Goal: Task Accomplishment & Management: Use online tool/utility

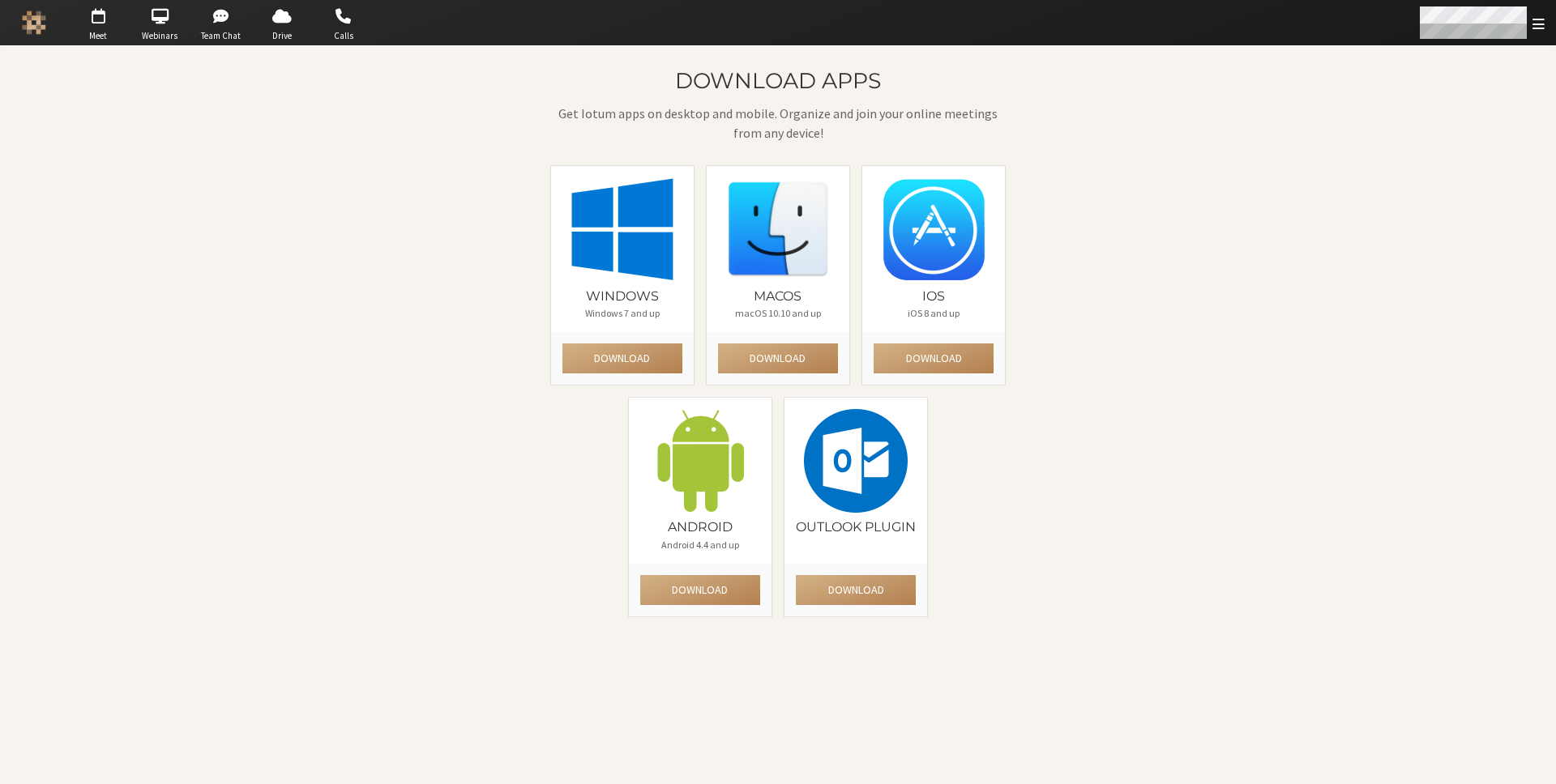
click at [1541, 25] on span "Open menu" at bounding box center [1538, 24] width 12 height 15
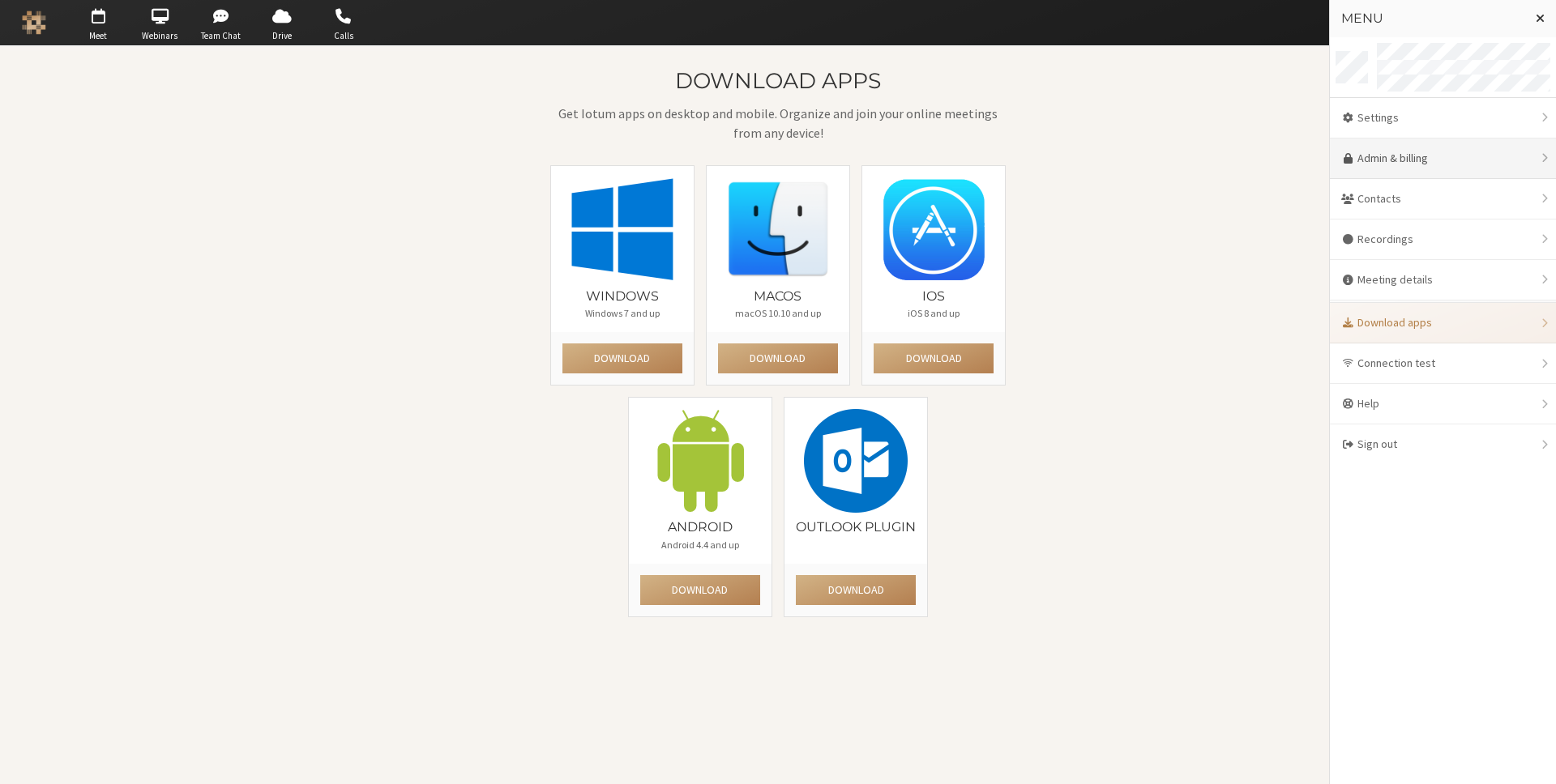
click at [1429, 163] on link "Admin & billing" at bounding box center [1442, 159] width 226 height 41
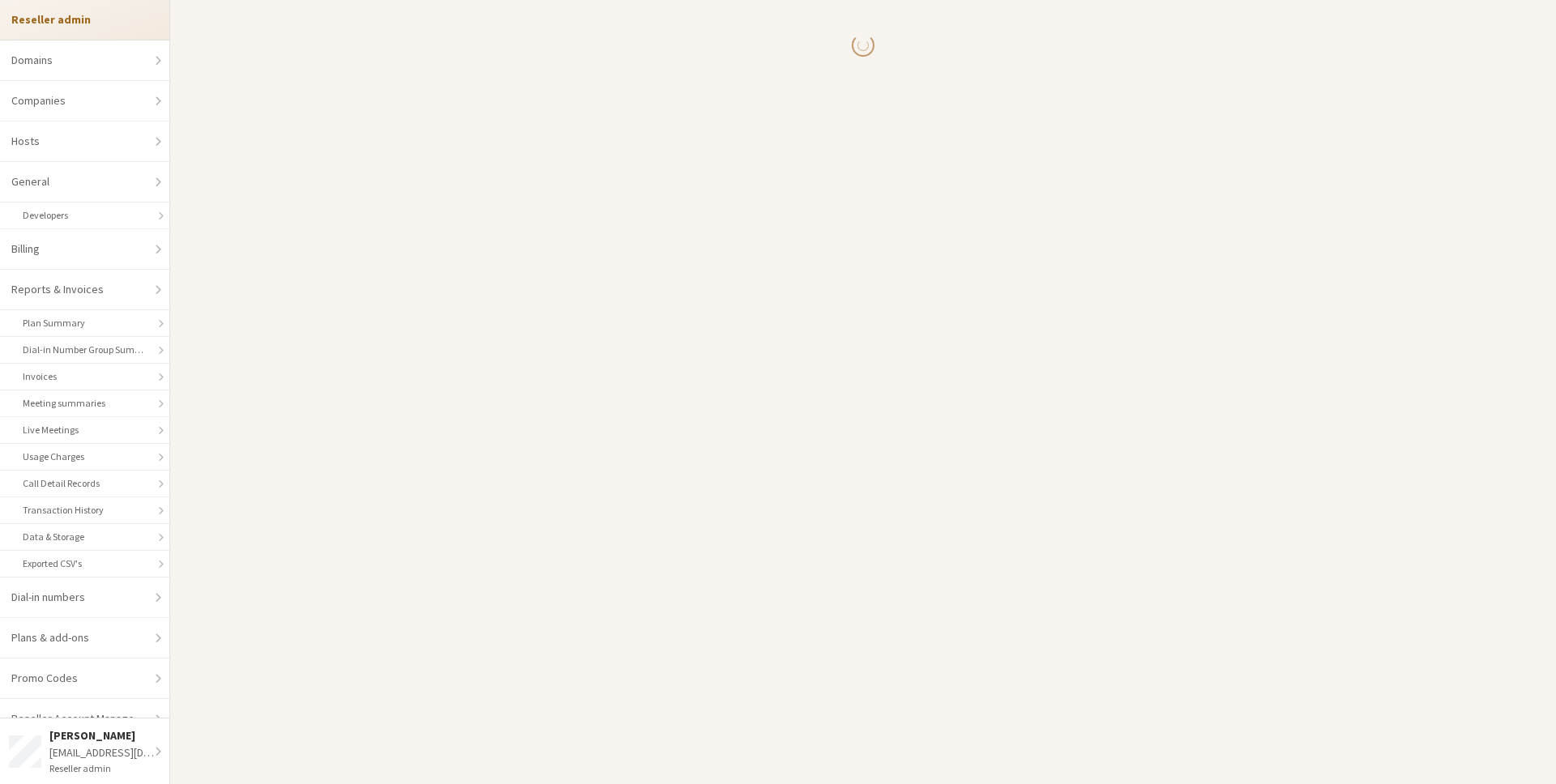
select select "10"
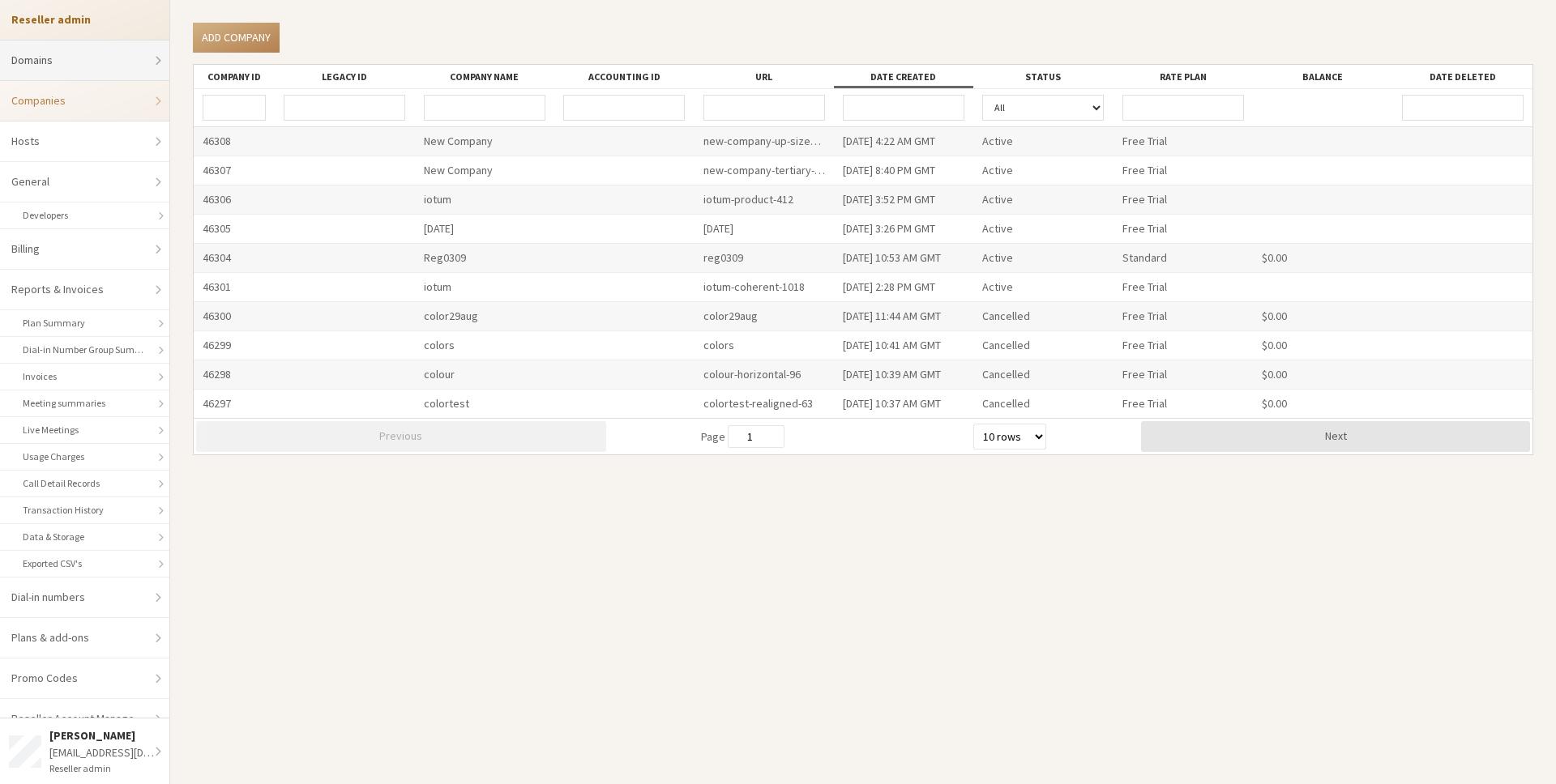
click at [125, 62] on link "Domains" at bounding box center [84, 61] width 170 height 41
select select "20"
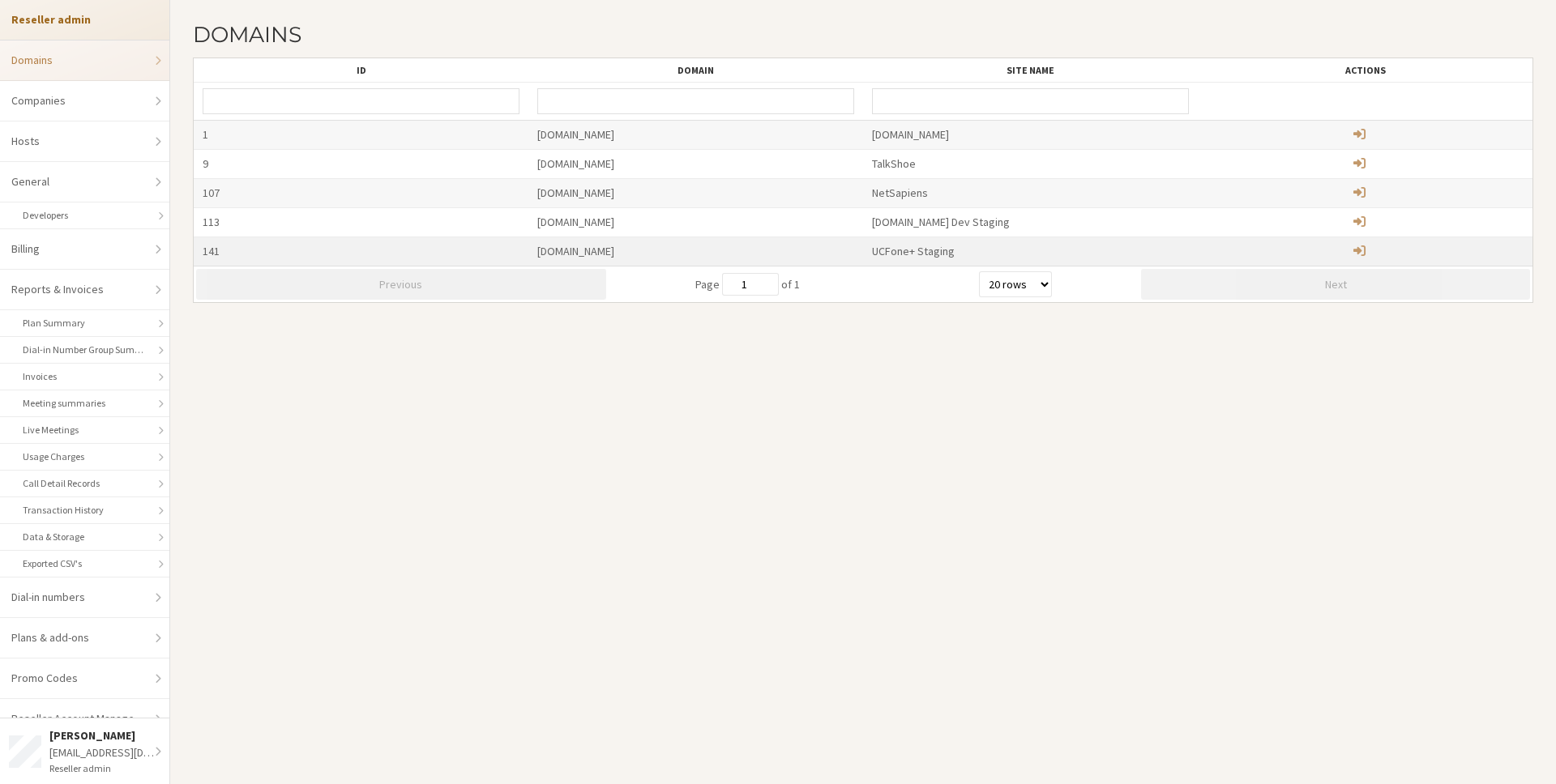
drag, startPoint x: 683, startPoint y: 252, endPoint x: 532, endPoint y: 256, distance: 151.1
click at [532, 256] on div "meet-staging.ucfone.com" at bounding box center [696, 252] width 334 height 28
copy div "meet-staging.ucfone.com"
click at [940, 662] on section "Domains ID Domain Site name Actions 1 freeconference.com FreeConference.com 9 t…" at bounding box center [863, 392] width 1386 height 784
click at [99, 748] on div "noamt@iotum.com" at bounding box center [106, 752] width 112 height 17
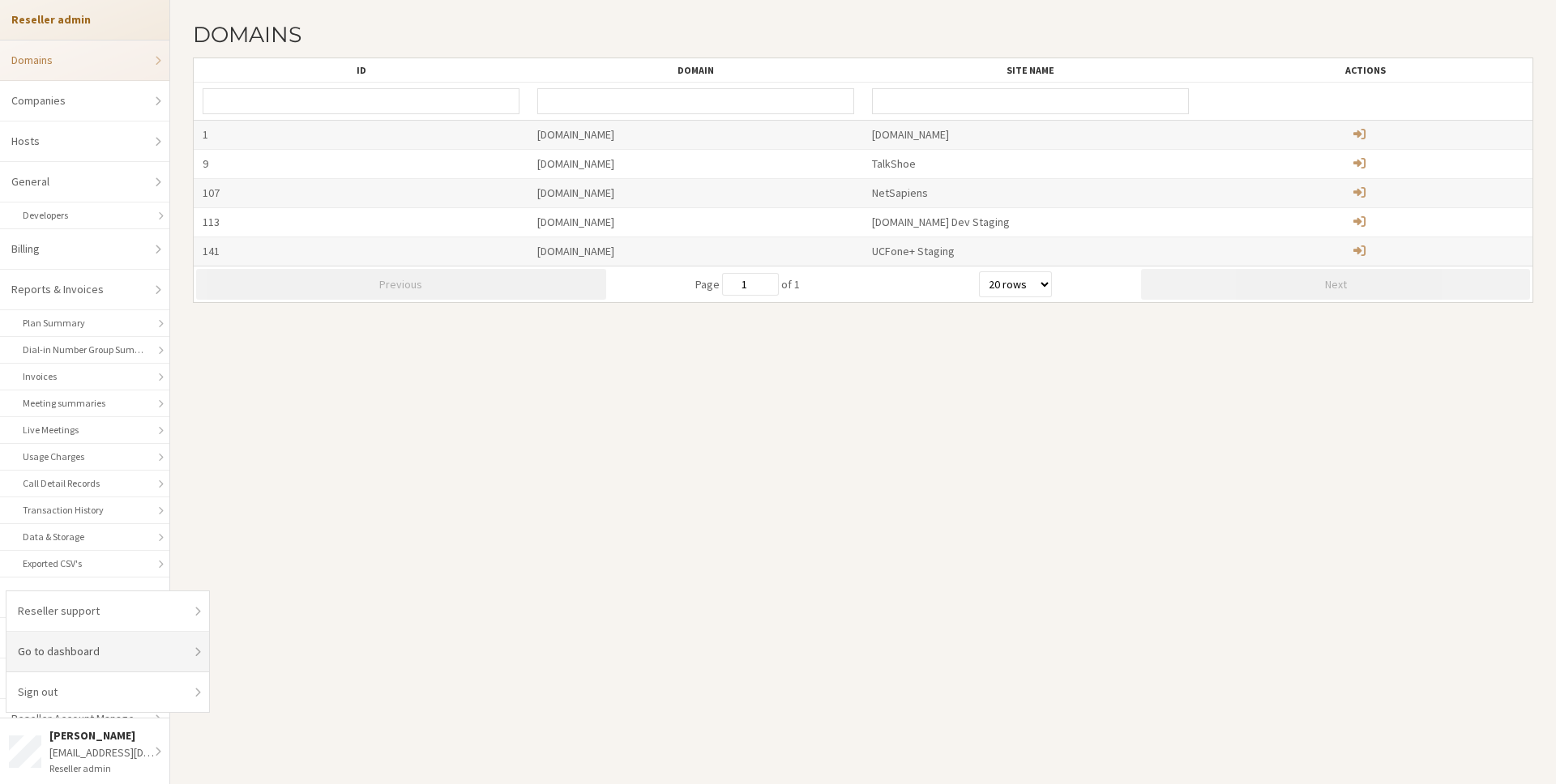
click at [148, 645] on link "Go to dashboard" at bounding box center [108, 653] width 203 height 41
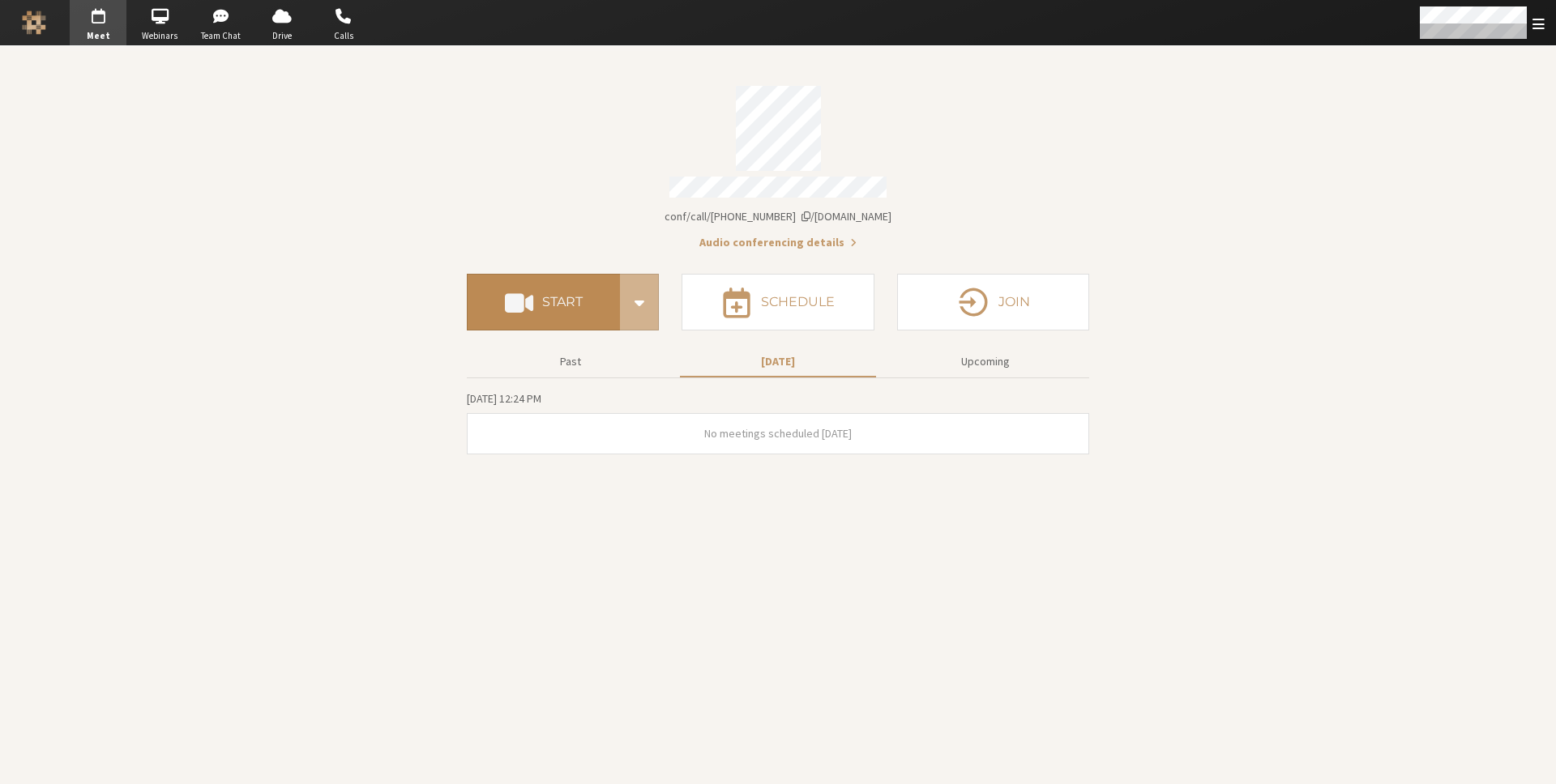
click at [520, 287] on span at bounding box center [519, 302] width 28 height 29
